Goal: Task Accomplishment & Management: Manage account settings

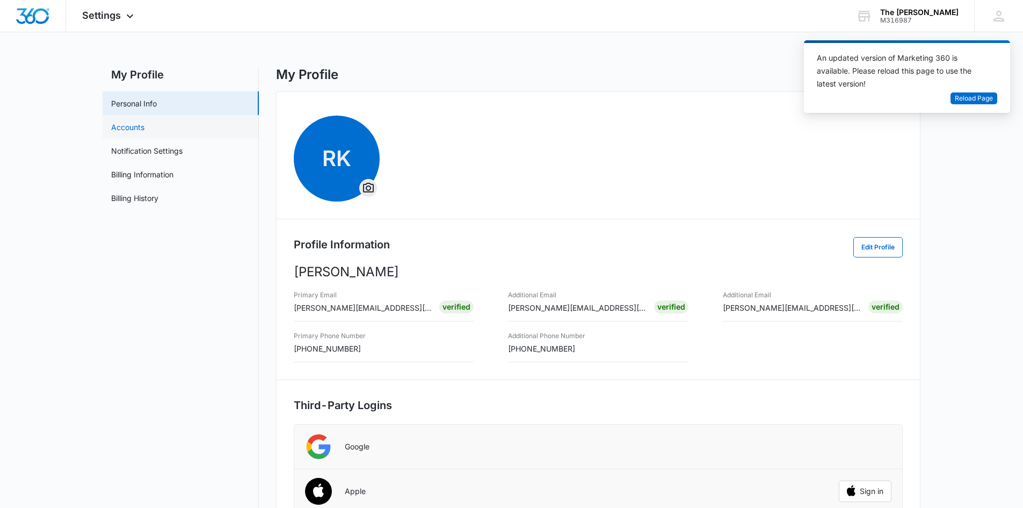
click at [144, 126] on link "Accounts" at bounding box center [127, 126] width 33 height 11
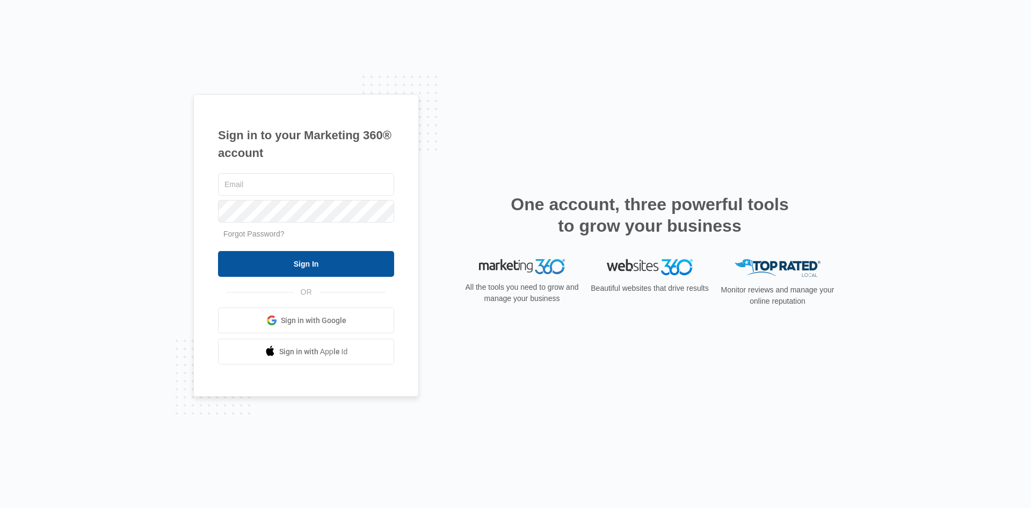
type input "[PERSON_NAME][EMAIL_ADDRESS][DOMAIN_NAME]"
click at [307, 256] on input "Sign In" at bounding box center [306, 264] width 176 height 26
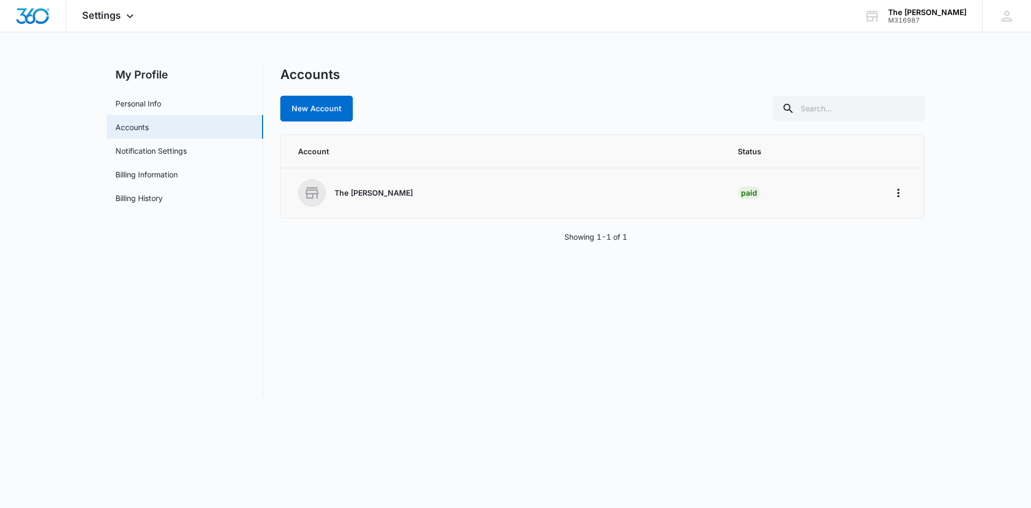
click at [427, 192] on div "The Benjamin Ridgefield" at bounding box center [505, 193] width 415 height 28
click at [906, 192] on button "Home" at bounding box center [898, 192] width 17 height 17
click at [928, 221] on div "Go to Dashboard" at bounding box center [933, 223] width 60 height 8
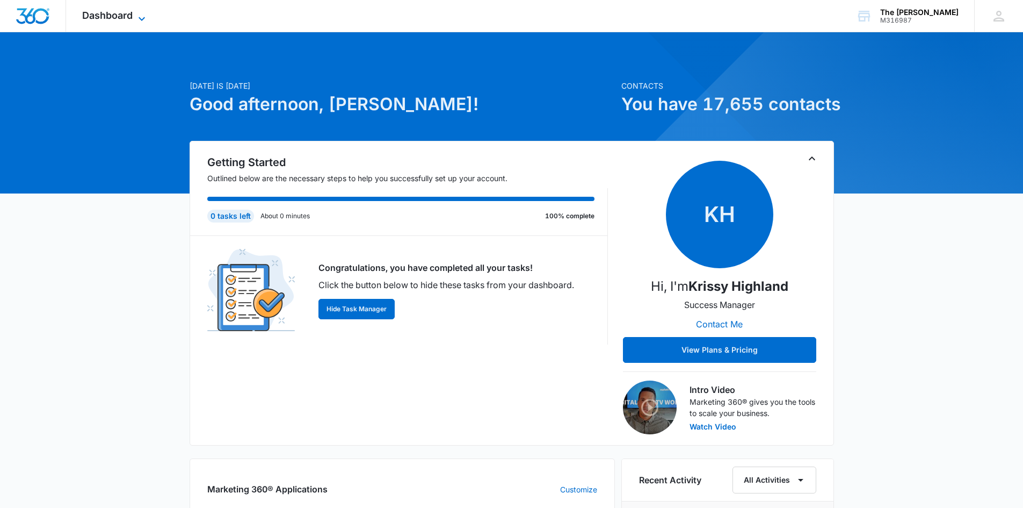
click at [127, 12] on span "Dashboard" at bounding box center [107, 15] width 50 height 11
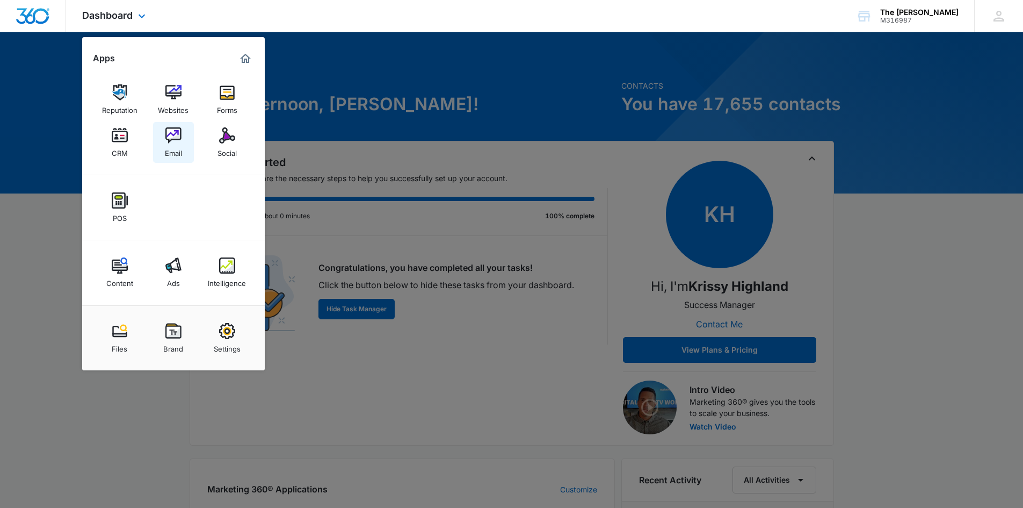
click at [182, 143] on link "Email" at bounding box center [173, 142] width 41 height 41
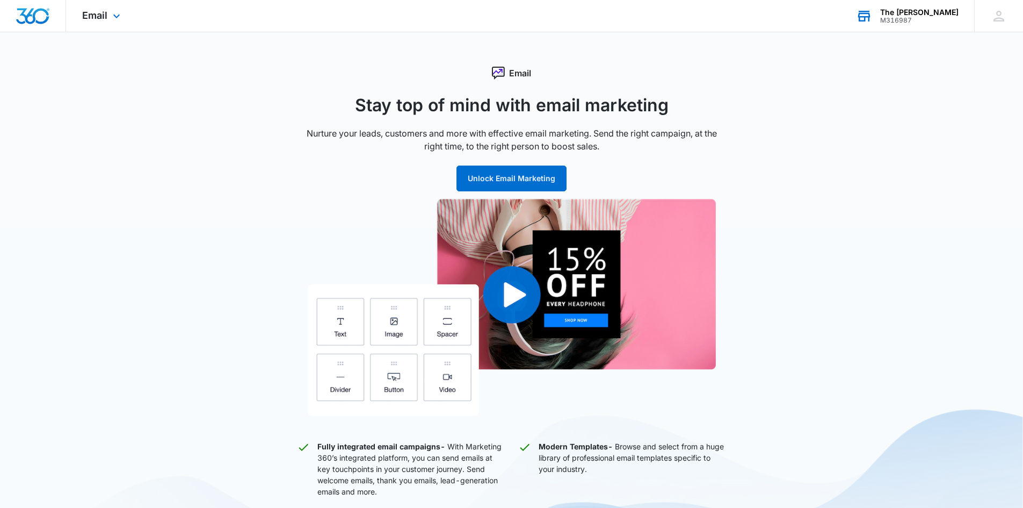
click at [937, 15] on div "The Benjamin Ridgefield" at bounding box center [919, 12] width 78 height 9
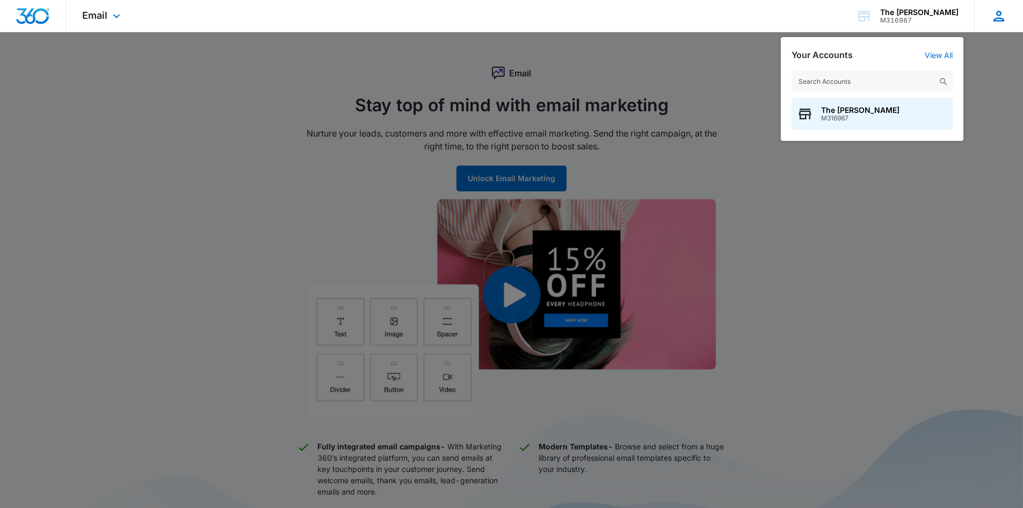
click at [996, 23] on icon at bounding box center [999, 16] width 16 height 16
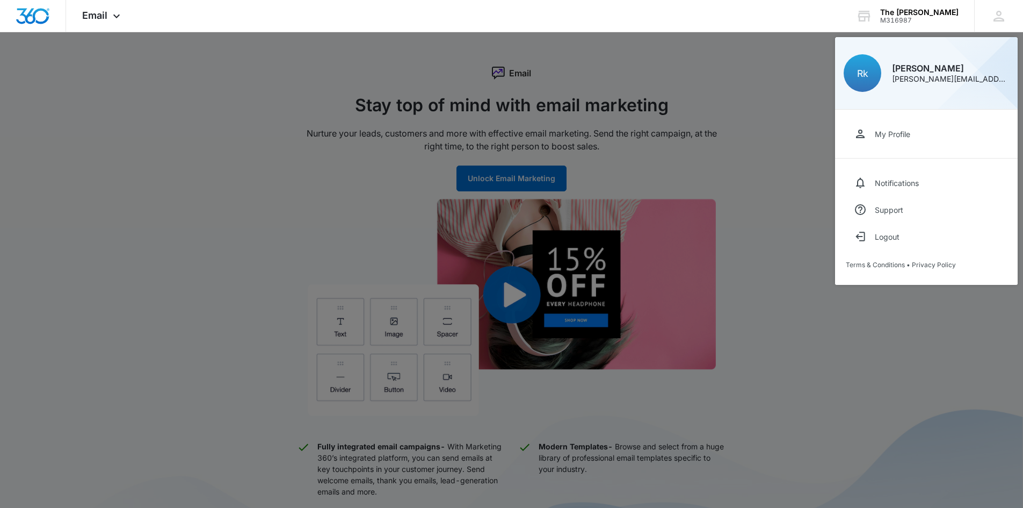
drag, startPoint x: 815, startPoint y: 93, endPoint x: 532, endPoint y: 91, distance: 283.1
click at [813, 93] on div at bounding box center [511, 254] width 1023 height 508
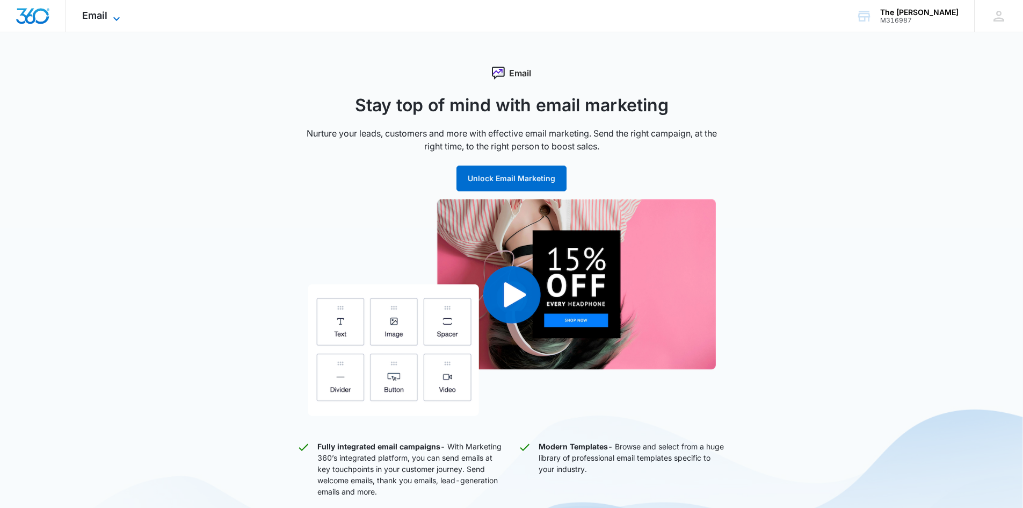
click at [114, 19] on icon at bounding box center [116, 18] width 13 height 13
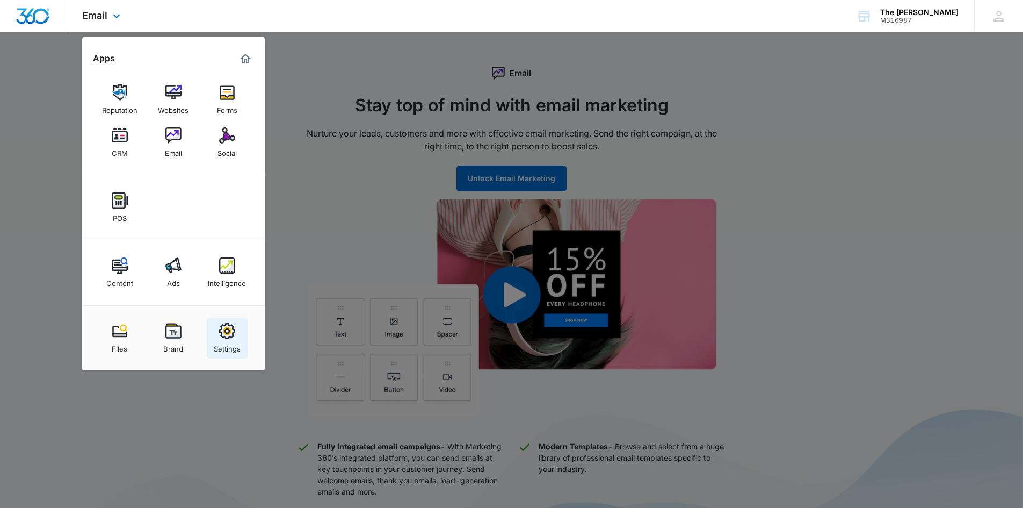
click at [236, 328] on link "Settings" at bounding box center [227, 337] width 41 height 41
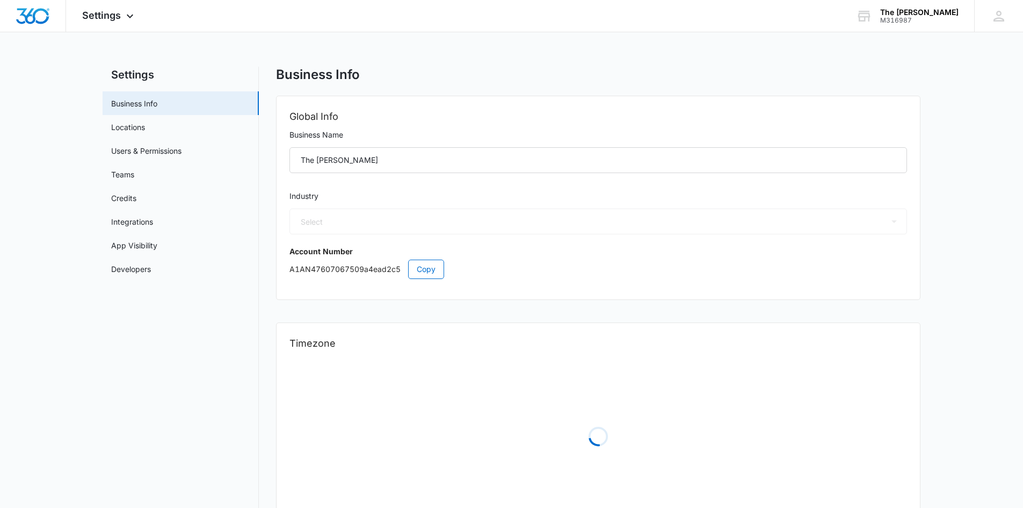
select select "11"
select select "US"
select select "America/New_York"
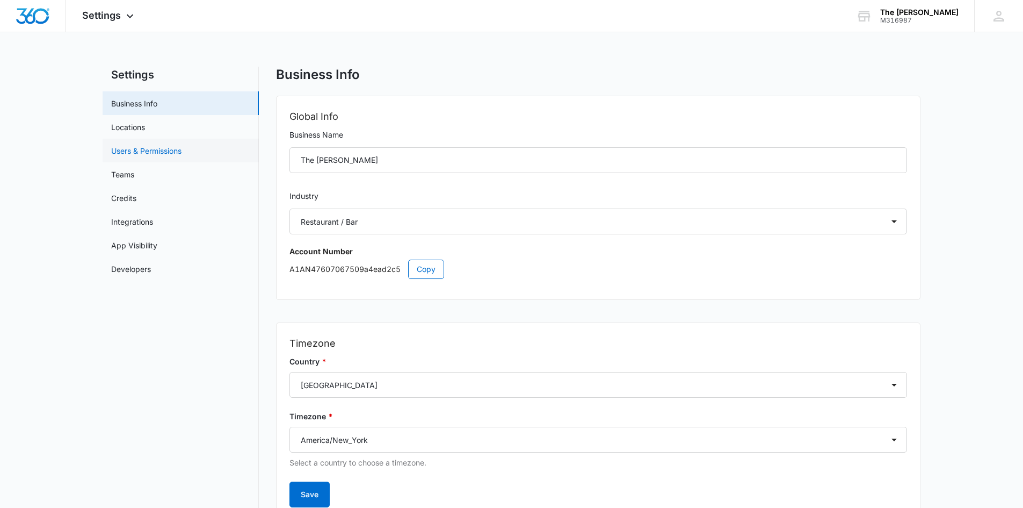
click at [155, 153] on link "Users & Permissions" at bounding box center [146, 150] width 70 height 11
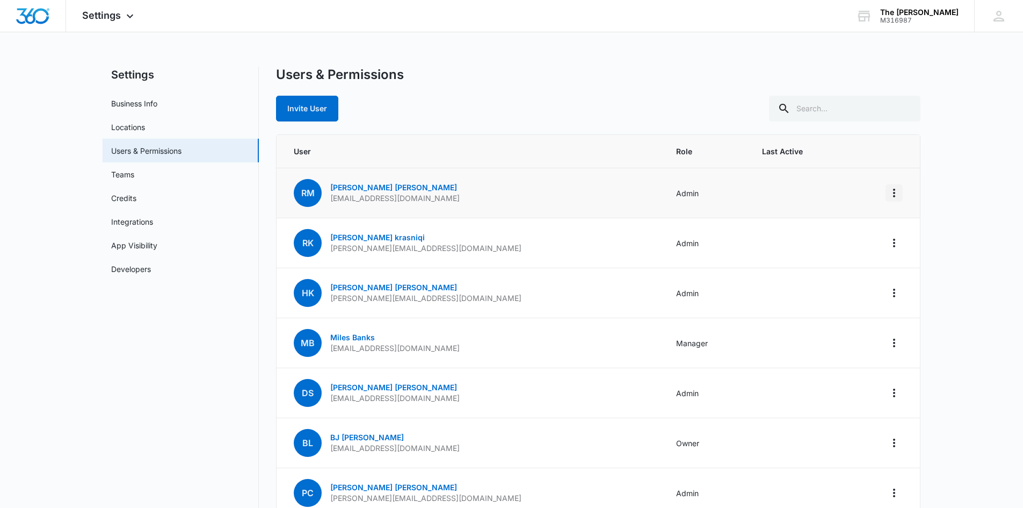
click at [896, 186] on icon "Actions" at bounding box center [894, 192] width 13 height 13
click at [824, 259] on div "Remove User" at bounding box center [827, 255] width 97 height 8
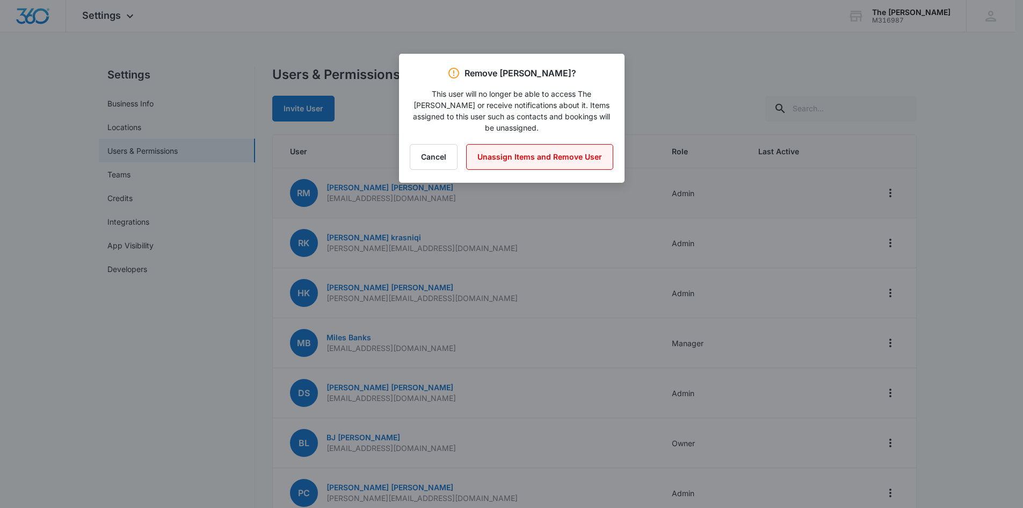
click at [563, 162] on button "Unassign Items and Remove User" at bounding box center [539, 157] width 147 height 26
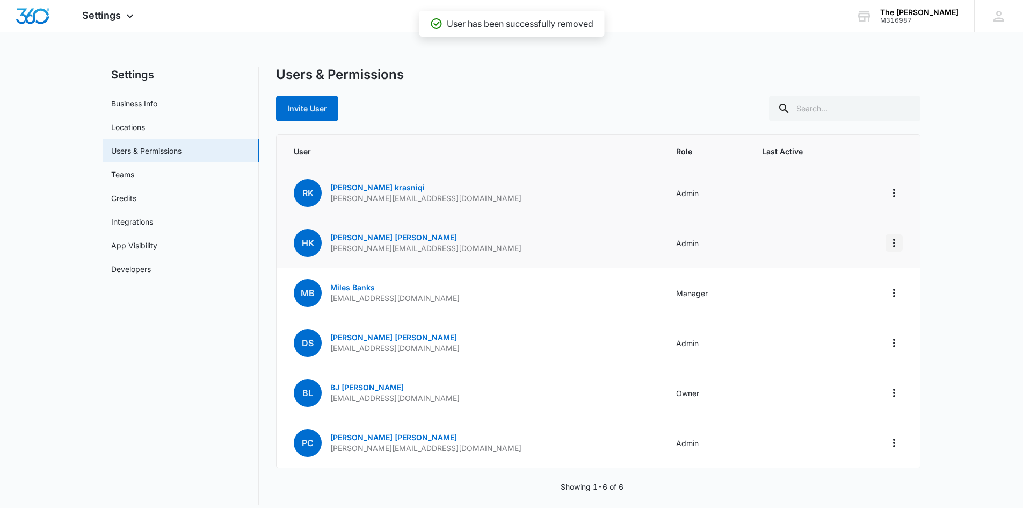
click at [893, 238] on icon "Actions" at bounding box center [894, 242] width 13 height 13
click at [813, 306] on div "Remove User" at bounding box center [827, 305] width 97 height 8
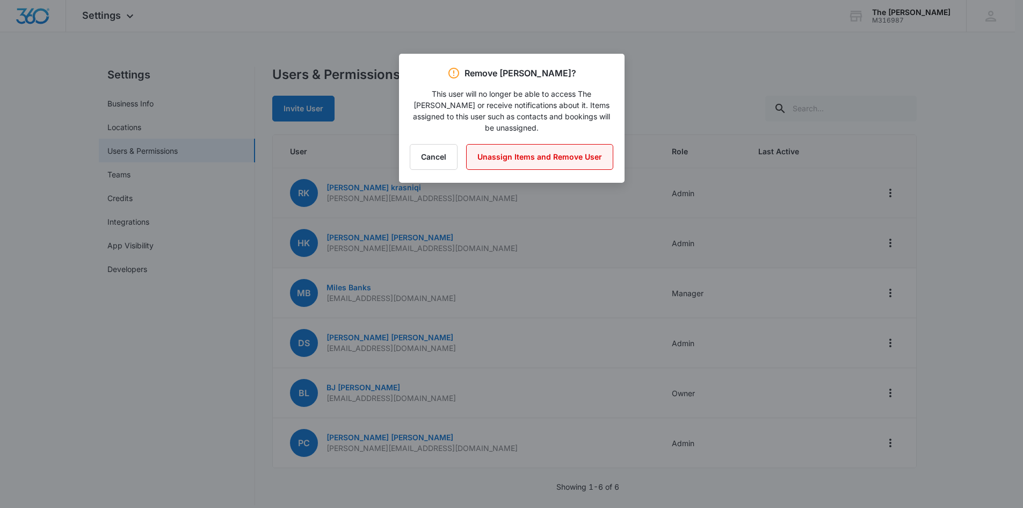
click at [498, 161] on button "Unassign Items and Remove User" at bounding box center [539, 157] width 147 height 26
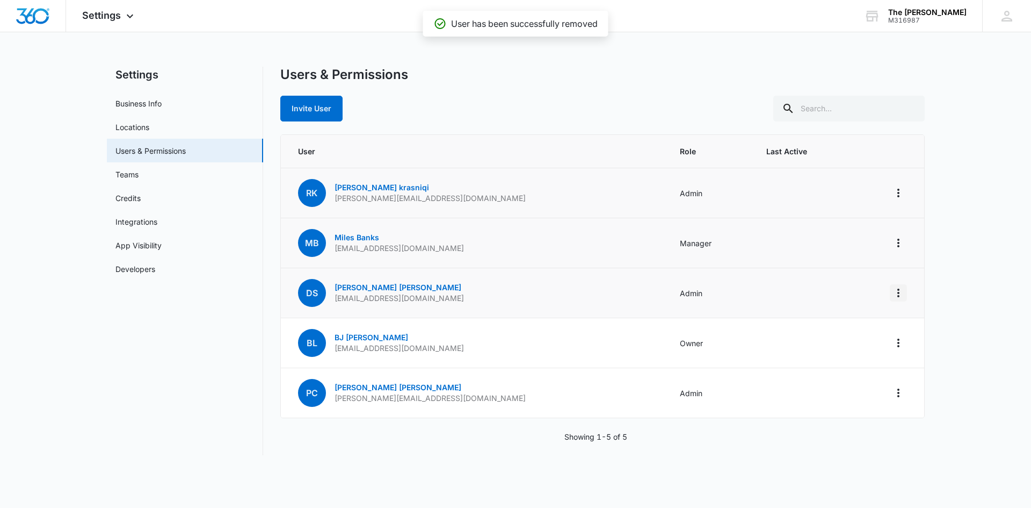
click at [903, 293] on icon "Actions" at bounding box center [898, 292] width 13 height 13
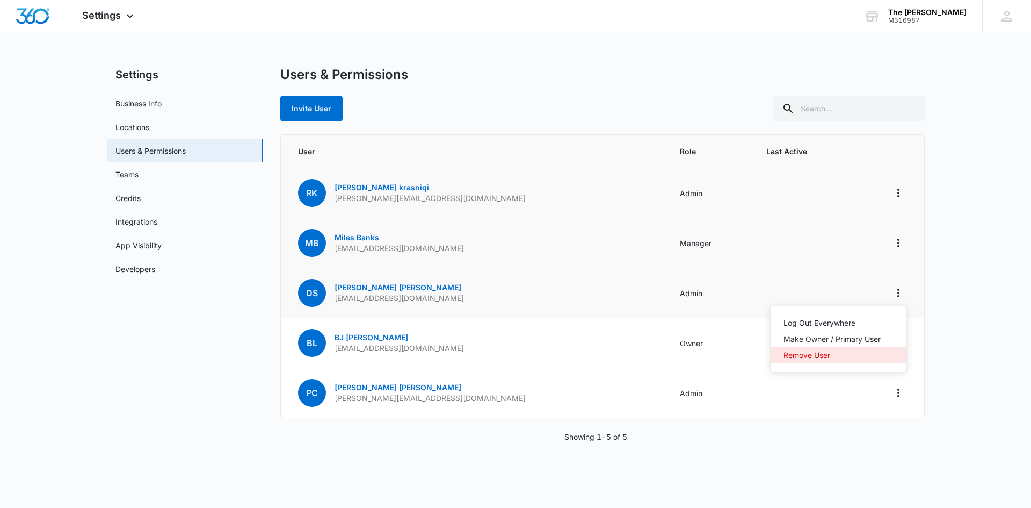
click at [847, 355] on div "Remove User" at bounding box center [832, 355] width 97 height 8
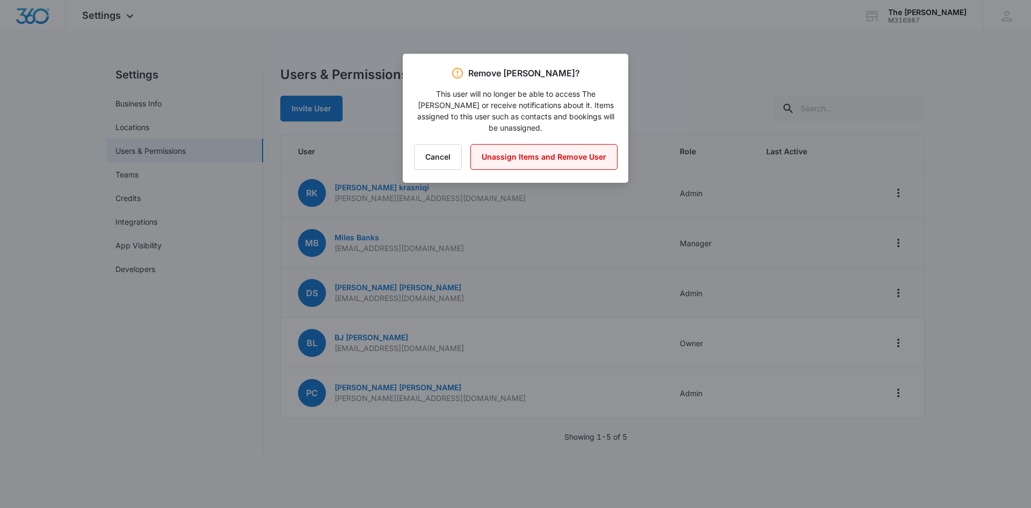
click at [566, 158] on button "Unassign Items and Remove User" at bounding box center [544, 157] width 147 height 26
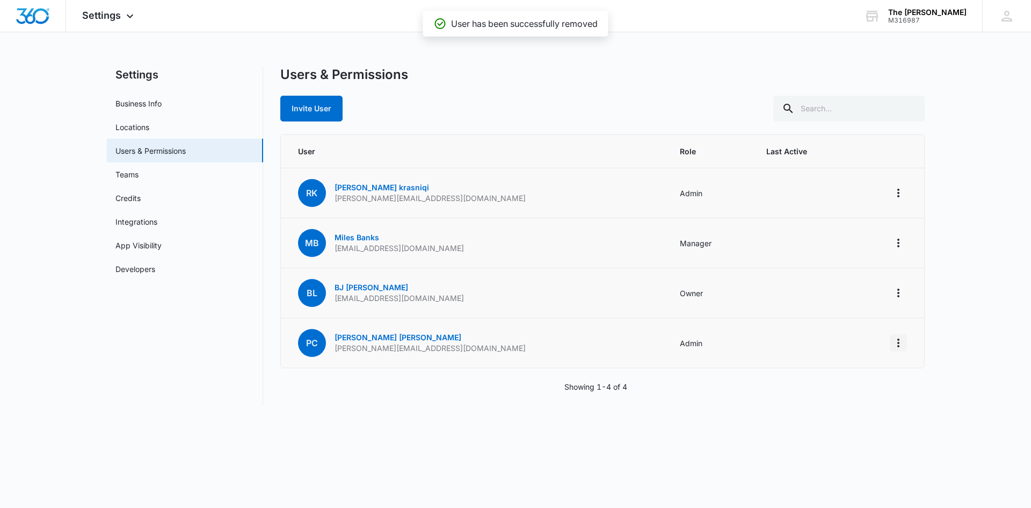
click at [902, 342] on icon "Actions" at bounding box center [898, 342] width 13 height 13
click at [814, 403] on div "Remove User" at bounding box center [832, 405] width 97 height 8
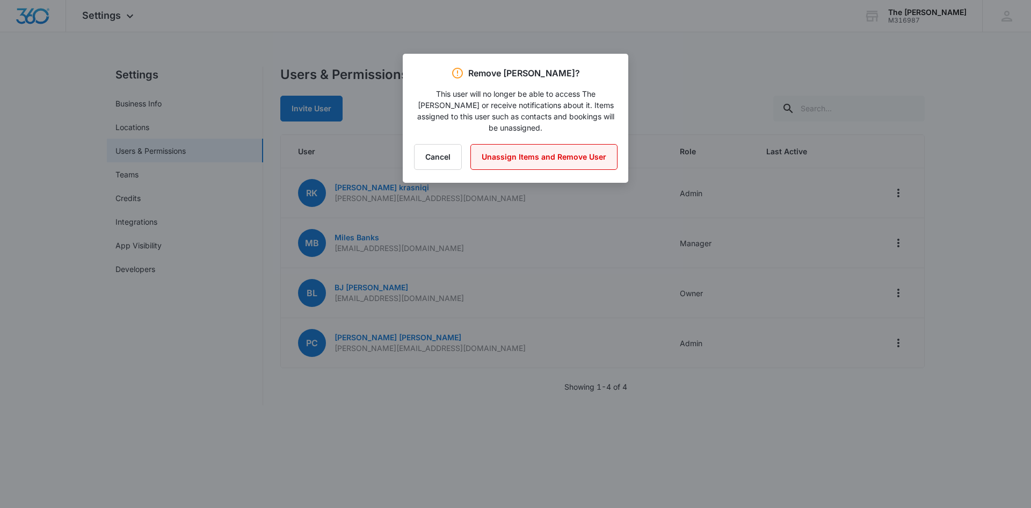
click at [568, 164] on button "Unassign Items and Remove User" at bounding box center [544, 157] width 147 height 26
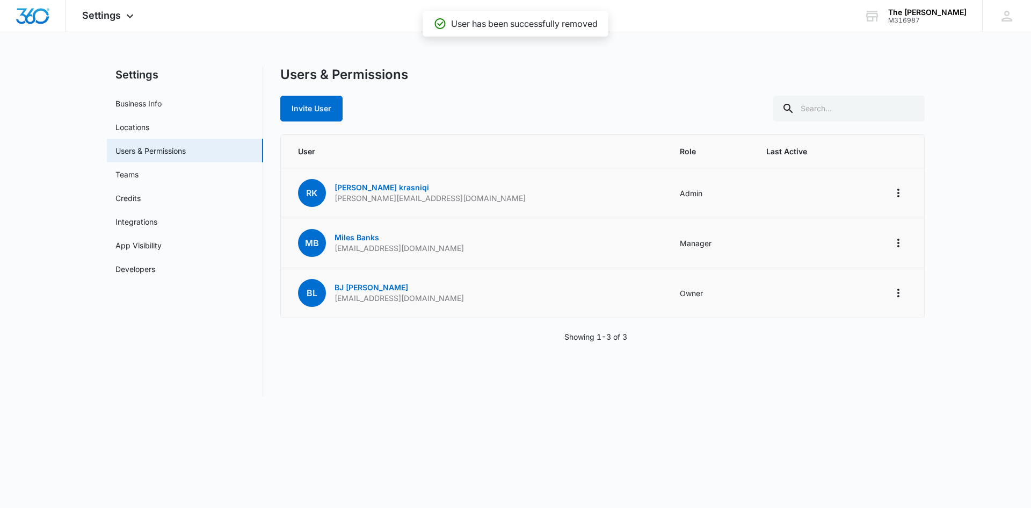
click at [884, 291] on td at bounding box center [888, 293] width 71 height 50
click at [904, 292] on icon "Actions" at bounding box center [898, 292] width 13 height 13
click at [852, 340] on div "Remove User" at bounding box center [845, 339] width 72 height 8
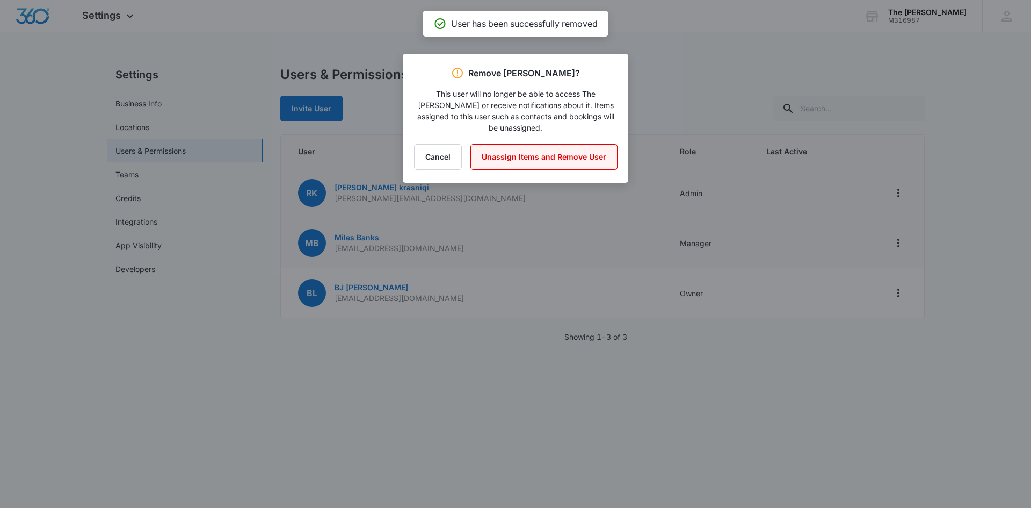
click at [583, 143] on div "Remove BJ Lawless? This user will no longer be able to access The Benjamin Ridg…" at bounding box center [516, 118] width 226 height 129
click at [584, 148] on button "Unassign Items and Remove User" at bounding box center [544, 157] width 147 height 26
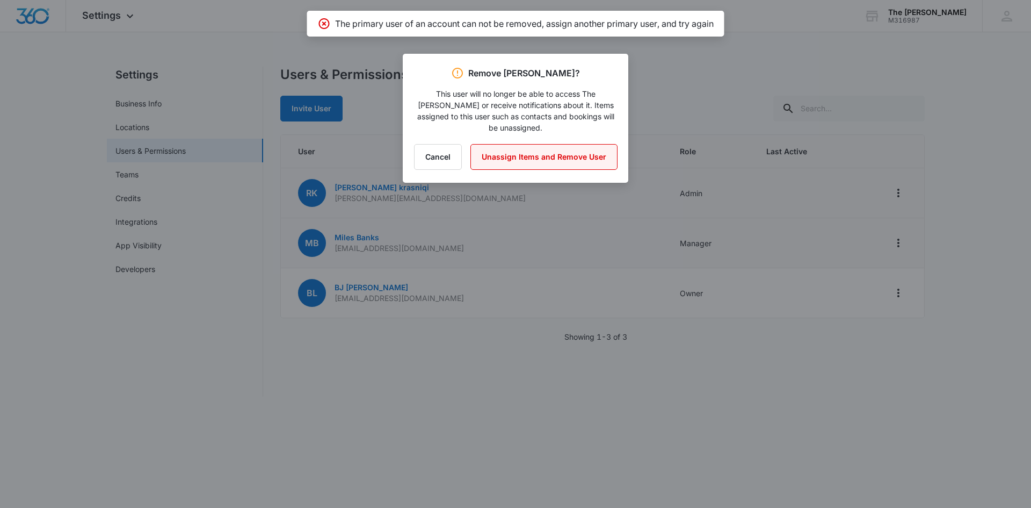
click at [571, 159] on button "Unassign Items and Remove User" at bounding box center [544, 157] width 147 height 26
click at [563, 156] on button "Unassign Items and Remove User" at bounding box center [544, 157] width 147 height 26
click at [424, 151] on button "Cancel" at bounding box center [438, 157] width 48 height 26
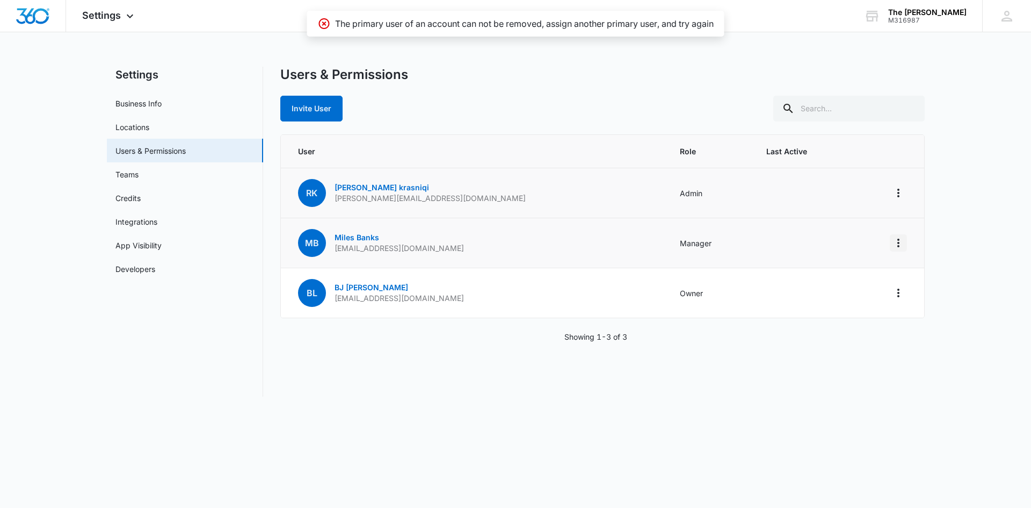
drag, startPoint x: 899, startPoint y: 241, endPoint x: 894, endPoint y: 241, distance: 5.4
click at [899, 241] on icon "Actions" at bounding box center [898, 242] width 13 height 13
click at [828, 290] on div "Remove User" at bounding box center [845, 289] width 72 height 8
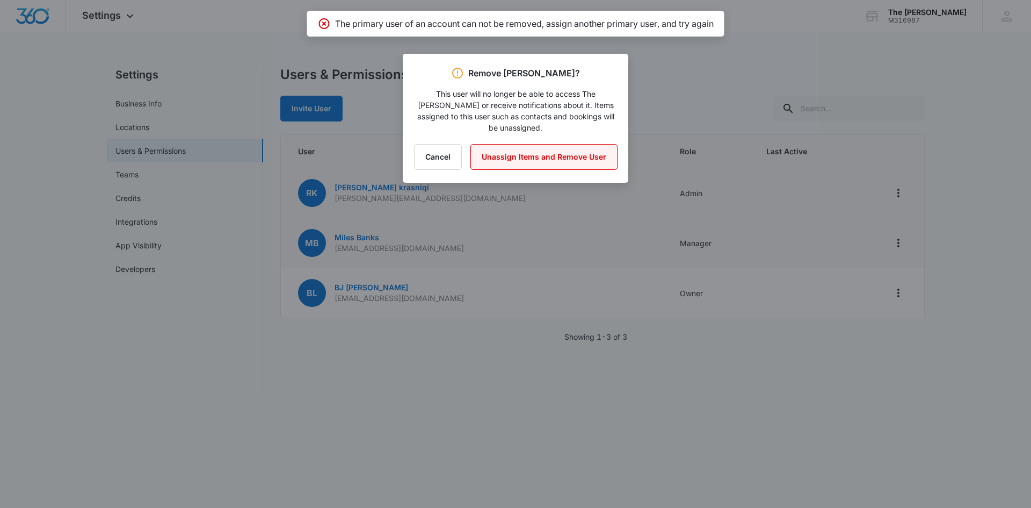
click at [540, 153] on button "Unassign Items and Remove User" at bounding box center [544, 157] width 147 height 26
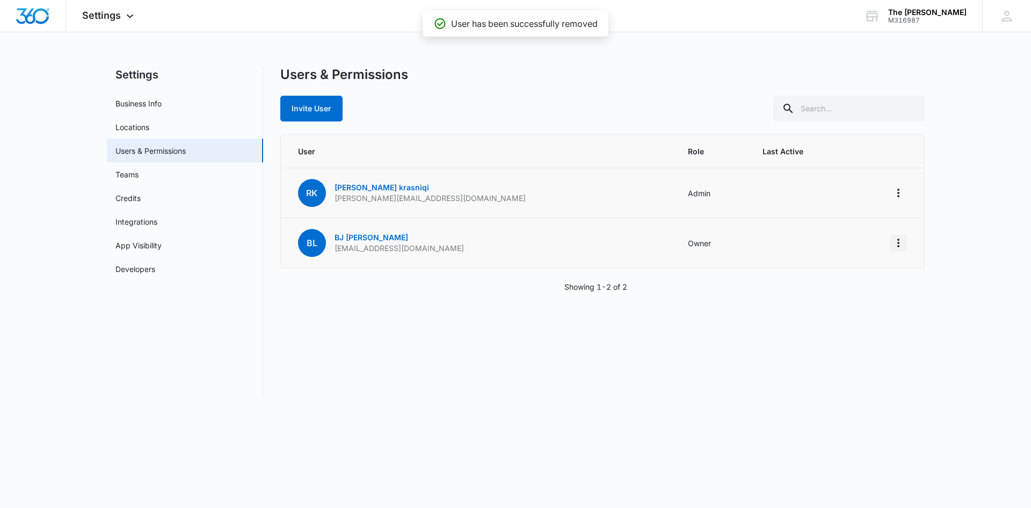
click at [898, 243] on icon "Actions" at bounding box center [898, 242] width 13 height 13
click at [845, 290] on div "Remove User" at bounding box center [845, 289] width 72 height 8
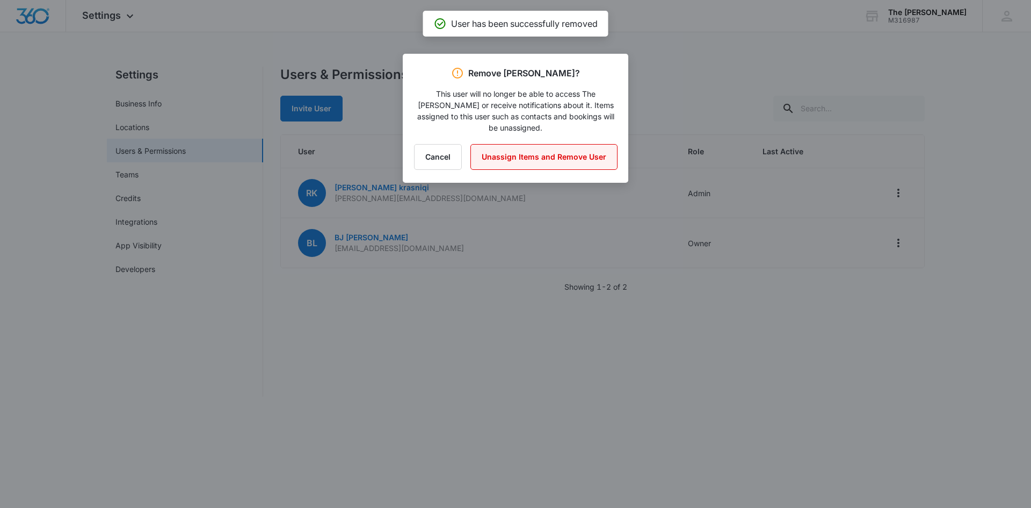
click at [604, 163] on button "Unassign Items and Remove User" at bounding box center [544, 157] width 147 height 26
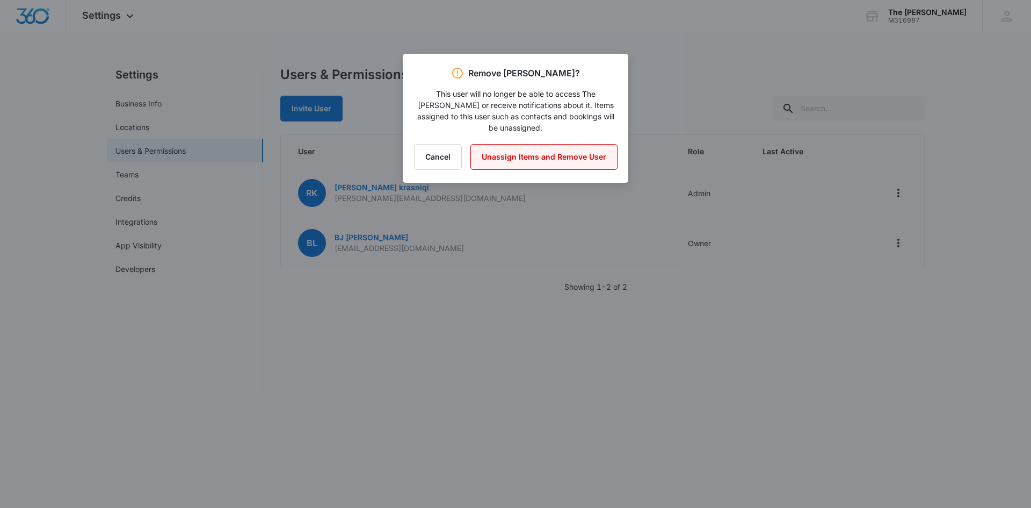
click at [601, 161] on button "Unassign Items and Remove User" at bounding box center [544, 157] width 147 height 26
click at [677, 111] on div at bounding box center [515, 254] width 1031 height 508
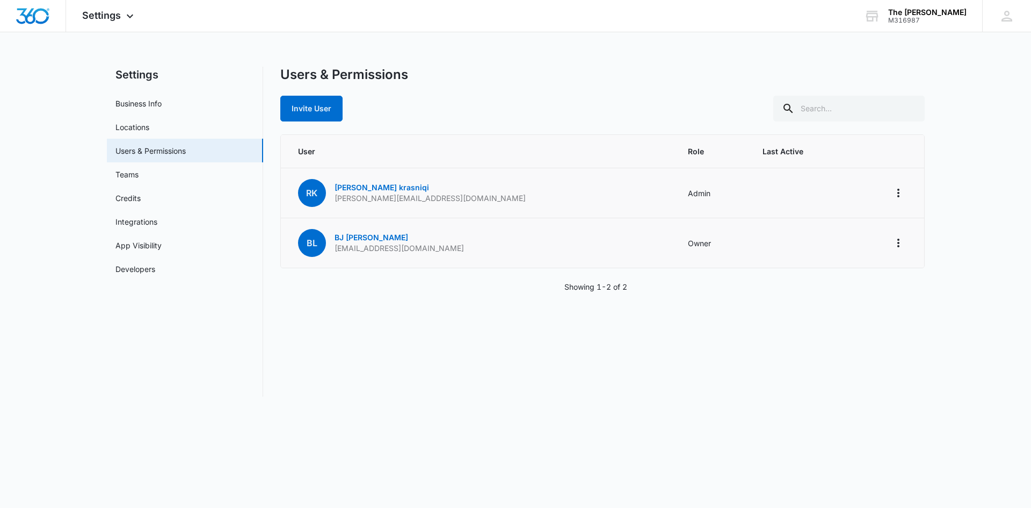
click at [675, 190] on td "Admin" at bounding box center [712, 193] width 75 height 50
click at [675, 196] on td "Admin" at bounding box center [712, 193] width 75 height 50
click at [675, 192] on td "Admin" at bounding box center [712, 193] width 75 height 50
click at [892, 190] on icon "Actions" at bounding box center [898, 192] width 13 height 13
click at [850, 242] on div "Make Owner / Primary User" at bounding box center [832, 239] width 97 height 8
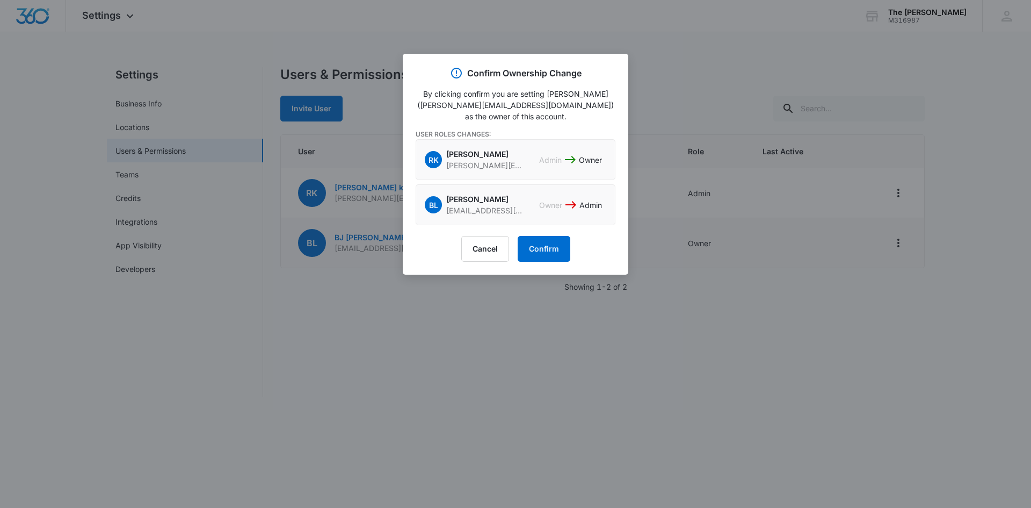
click at [549, 154] on p "Admin" at bounding box center [550, 159] width 23 height 11
click at [549, 238] on button "Confirm" at bounding box center [544, 249] width 53 height 26
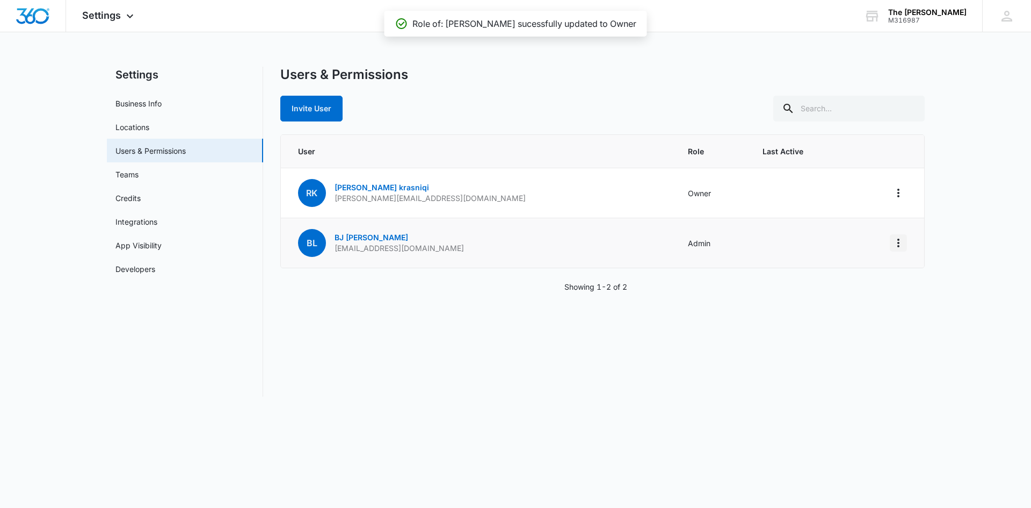
click at [898, 246] on icon "Actions" at bounding box center [899, 242] width 2 height 9
click at [832, 300] on button "Remove User" at bounding box center [839, 305] width 136 height 16
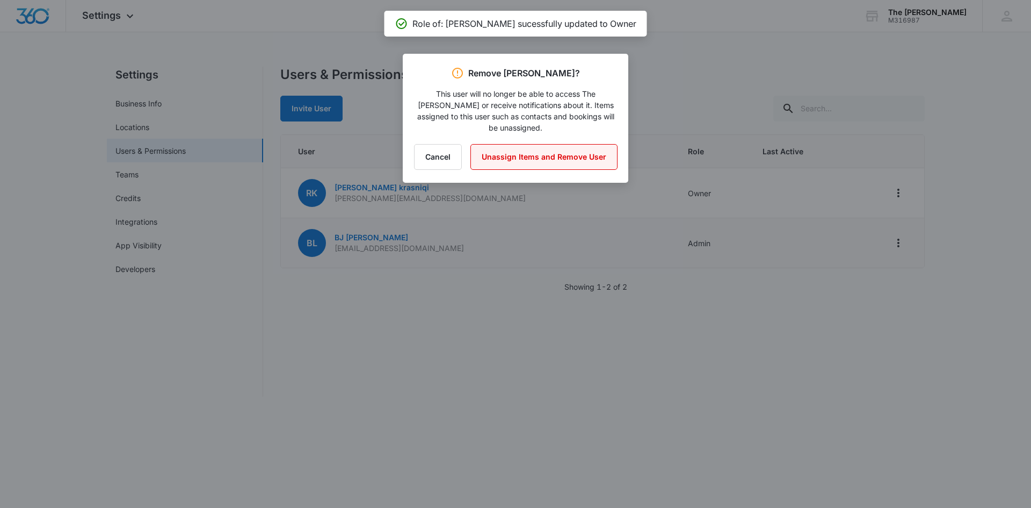
click at [568, 161] on button "Unassign Items and Remove User" at bounding box center [544, 157] width 147 height 26
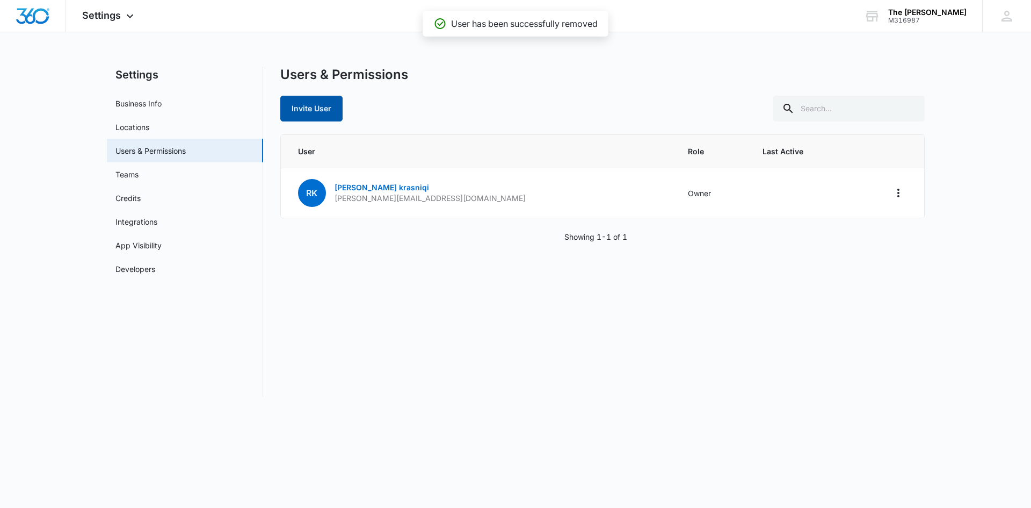
click at [308, 105] on button "Invite User" at bounding box center [311, 109] width 62 height 26
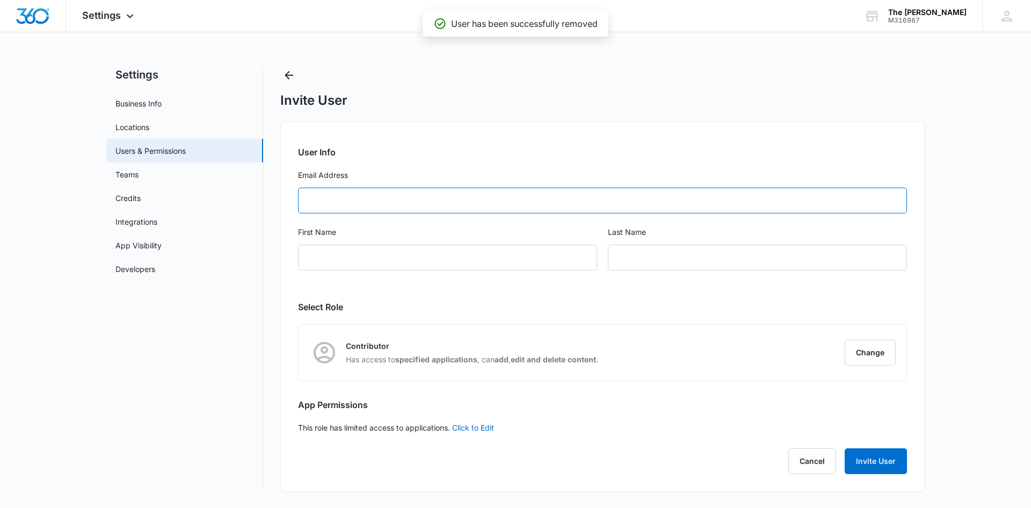
click at [433, 197] on input "Email Address" at bounding box center [602, 200] width 609 height 26
type input "alma@thebenjaminrestaurant.com"
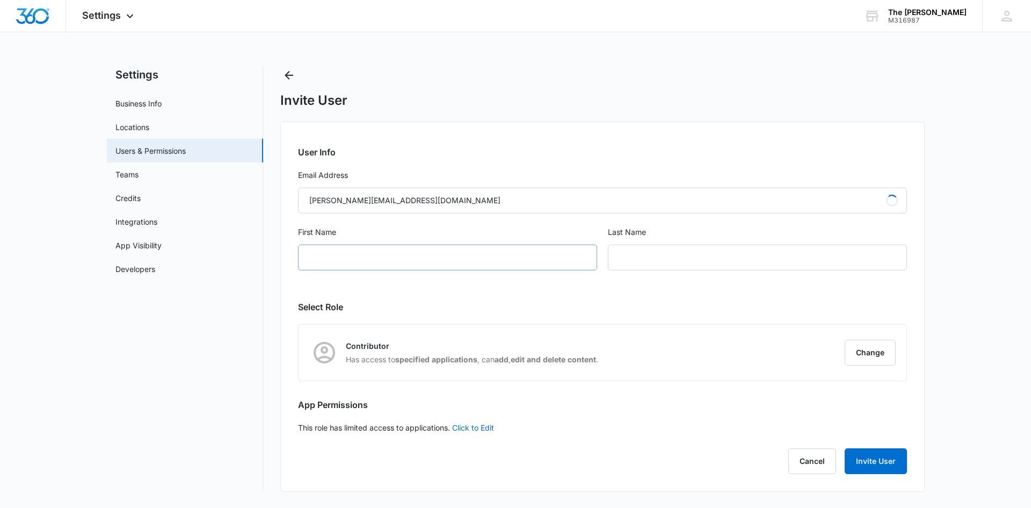
type input "Reggie"
type input "krasniqi"
click at [447, 254] on div "Reggie" at bounding box center [447, 257] width 299 height 26
click at [444, 256] on div "Reggie" at bounding box center [447, 257] width 299 height 26
click at [440, 263] on div "Reggie" at bounding box center [447, 257] width 299 height 26
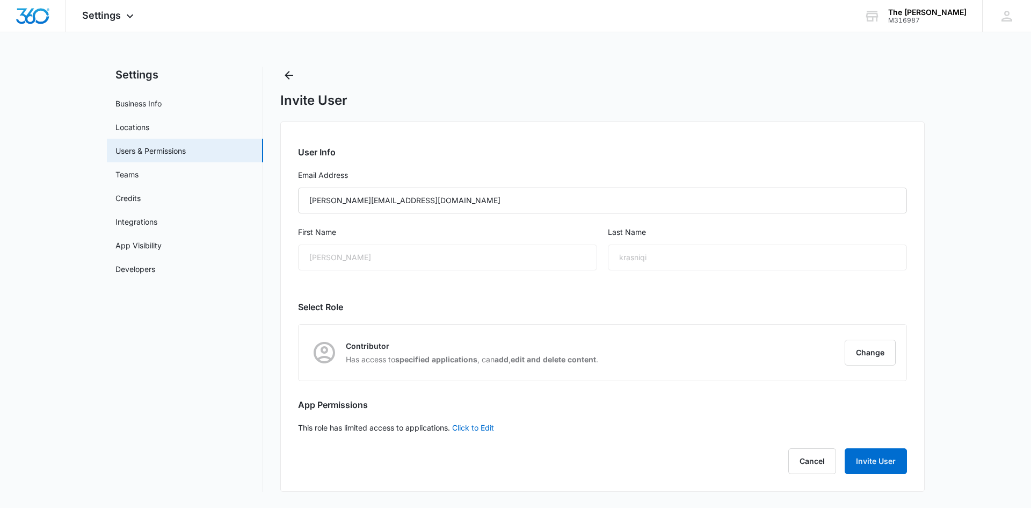
click at [430, 259] on div "Reggie" at bounding box center [447, 257] width 299 height 26
drag, startPoint x: 368, startPoint y: 235, endPoint x: 475, endPoint y: 252, distance: 107.7
click at [372, 239] on div "First Name Reggie" at bounding box center [447, 254] width 299 height 57
drag, startPoint x: 642, startPoint y: 254, endPoint x: 575, endPoint y: 299, distance: 80.9
click at [643, 255] on div "krasniqi" at bounding box center [757, 257] width 299 height 26
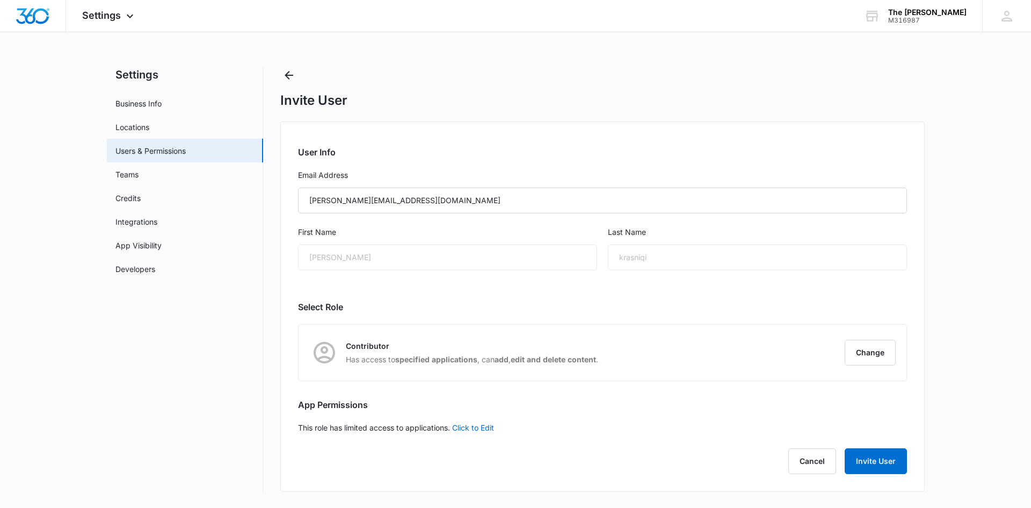
drag, startPoint x: 489, startPoint y: 64, endPoint x: 265, endPoint y: 64, distance: 224.0
click at [480, 64] on div "Settings Apps Reputation Websites Forms CRM Email Social POS Content Ads Intell…" at bounding box center [515, 252] width 1031 height 504
click at [412, 257] on div "Reggie" at bounding box center [447, 257] width 299 height 26
drag, startPoint x: 412, startPoint y: 257, endPoint x: 357, endPoint y: 260, distance: 54.9
click at [408, 257] on div "Reggie" at bounding box center [447, 257] width 299 height 26
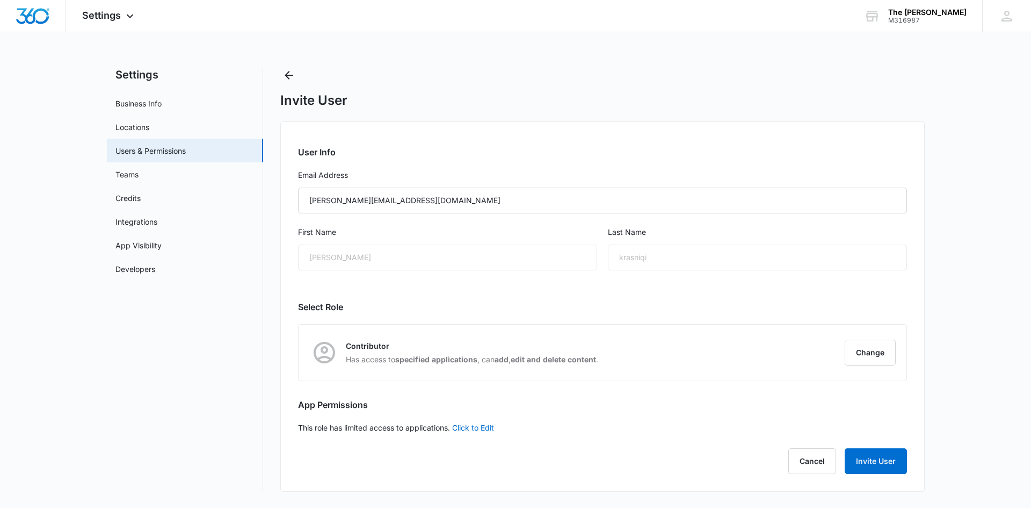
click at [426, 260] on div "Reggie" at bounding box center [447, 257] width 299 height 26
click at [879, 462] on button "Invite User" at bounding box center [876, 461] width 62 height 26
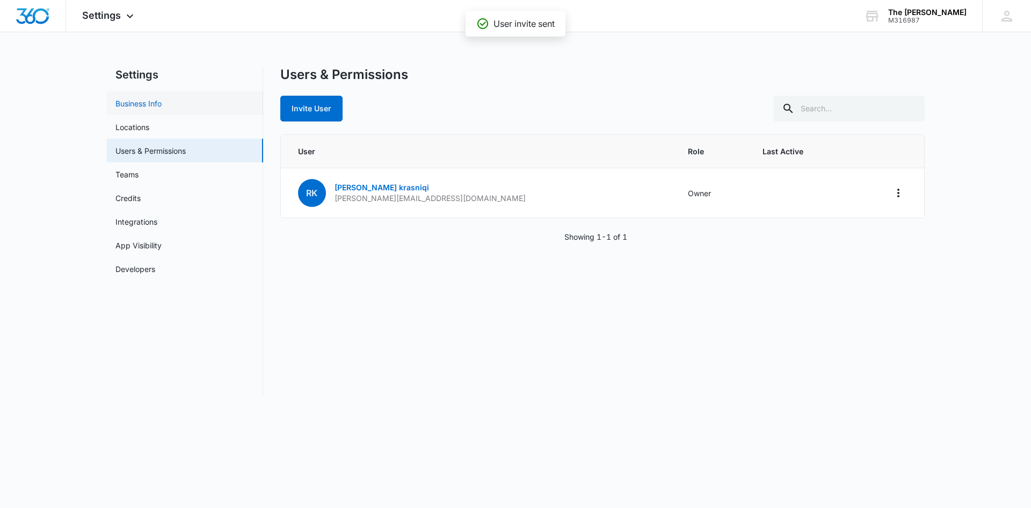
click at [162, 100] on link "Business Info" at bounding box center [138, 103] width 46 height 11
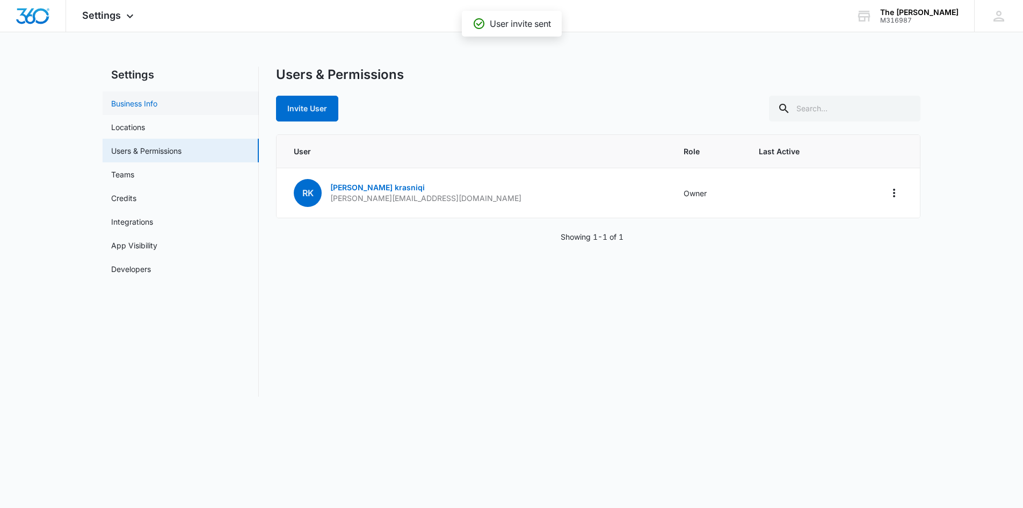
select select "11"
select select "US"
select select "America/New_York"
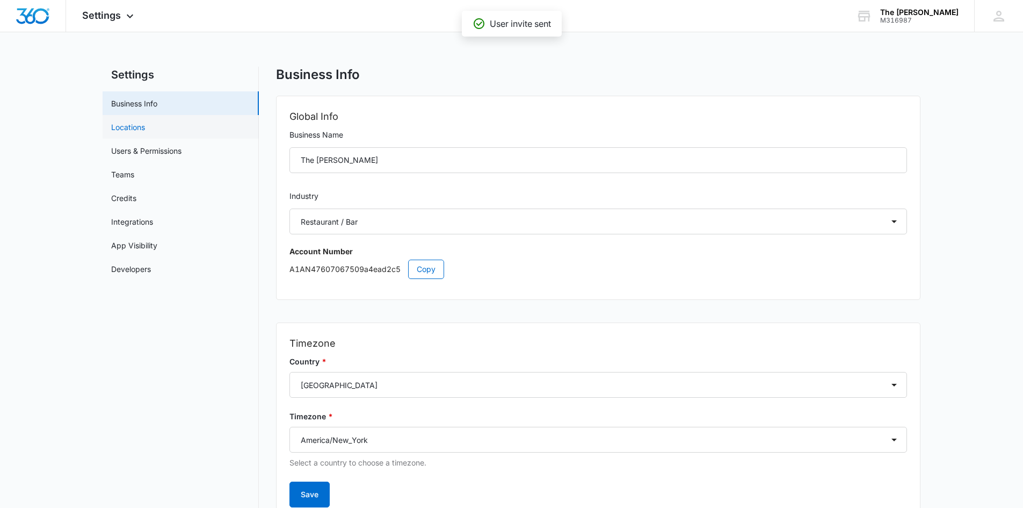
click at [145, 133] on link "Locations" at bounding box center [128, 126] width 34 height 11
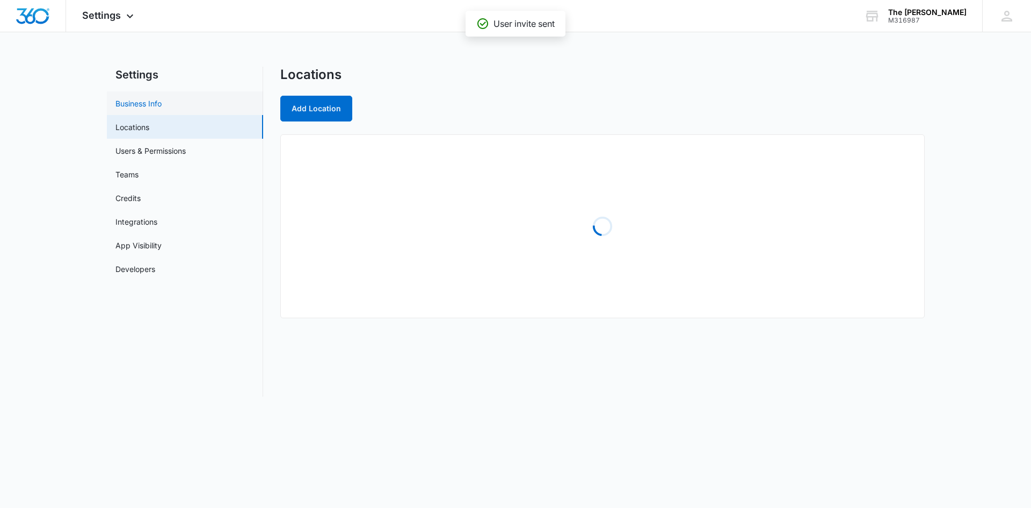
click at [162, 109] on link "Business Info" at bounding box center [138, 103] width 46 height 11
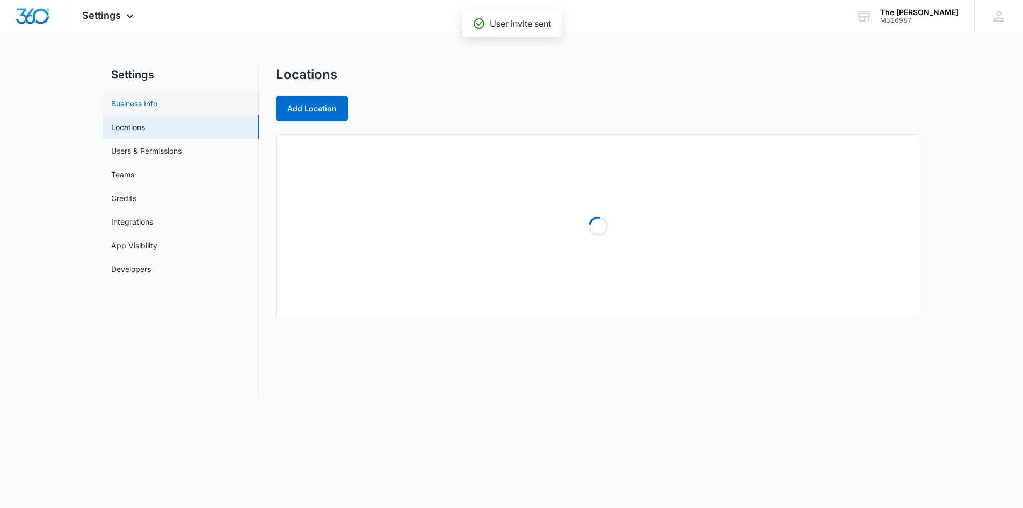
select select "11"
select select "US"
select select "America/New_York"
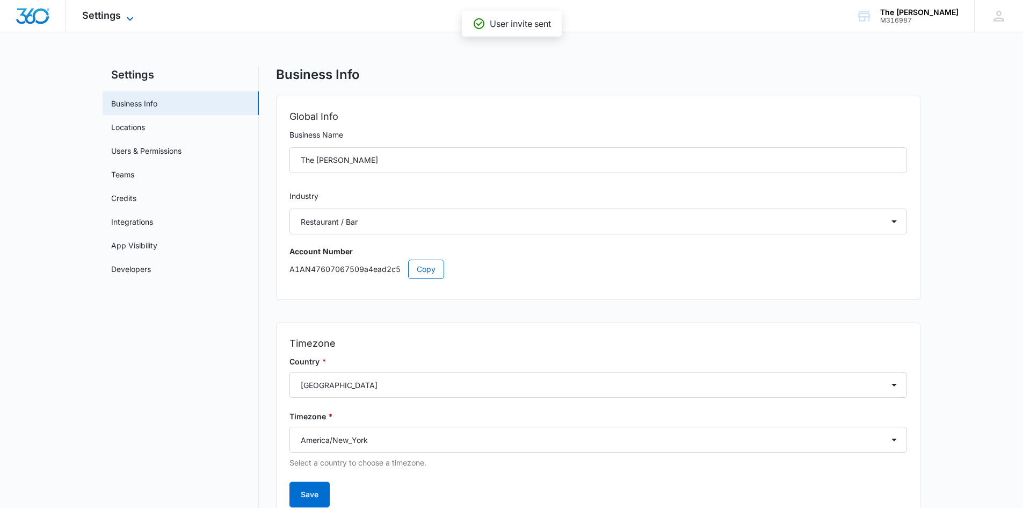
click at [98, 17] on span "Settings" at bounding box center [101, 15] width 39 height 11
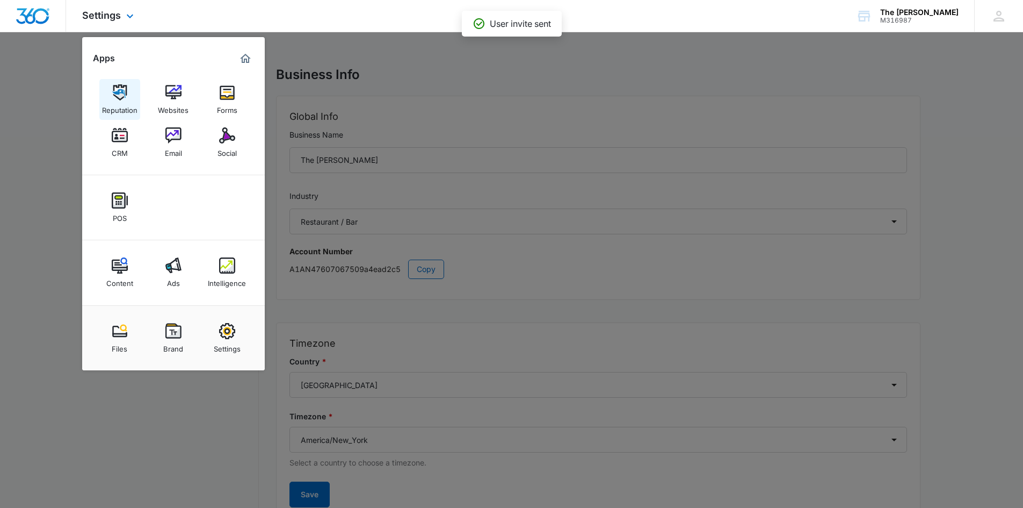
click at [114, 100] on img at bounding box center [120, 92] width 16 height 16
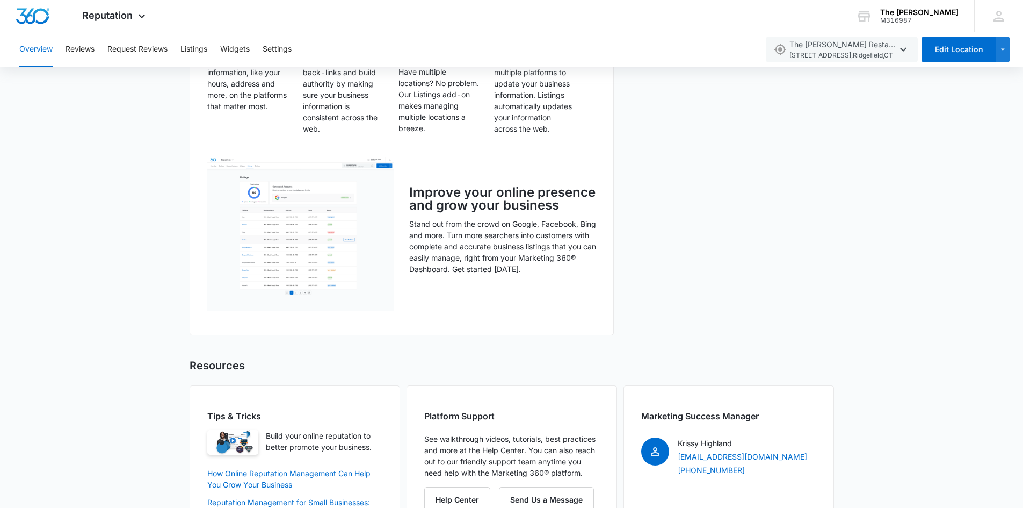
scroll to position [677, 0]
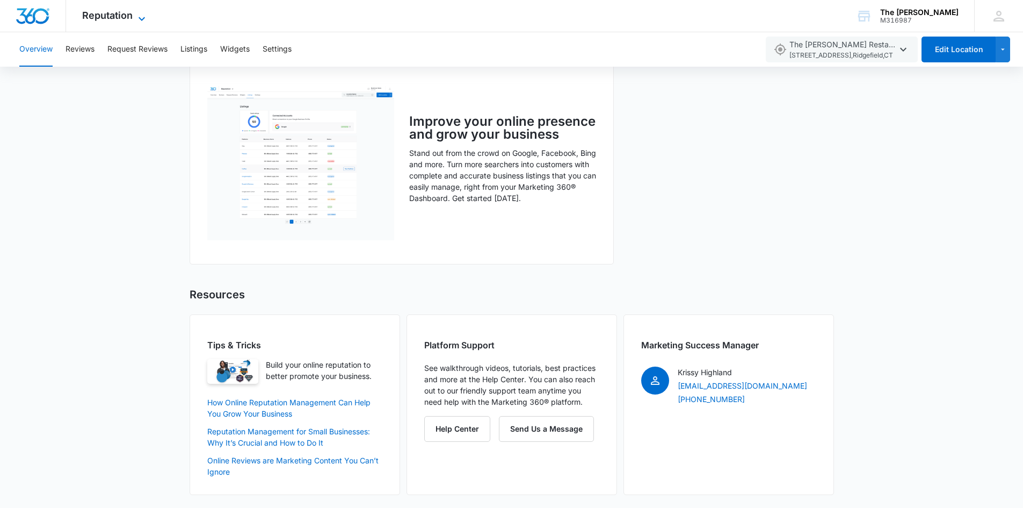
click at [139, 20] on icon at bounding box center [141, 18] width 13 height 13
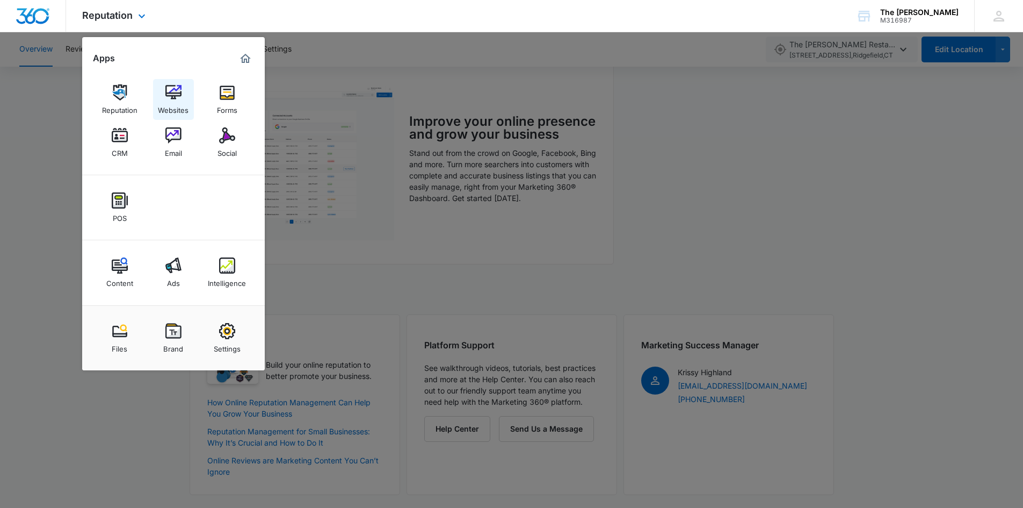
click at [165, 103] on div "Websites" at bounding box center [173, 107] width 31 height 14
